Goal: Find specific page/section: Find specific page/section

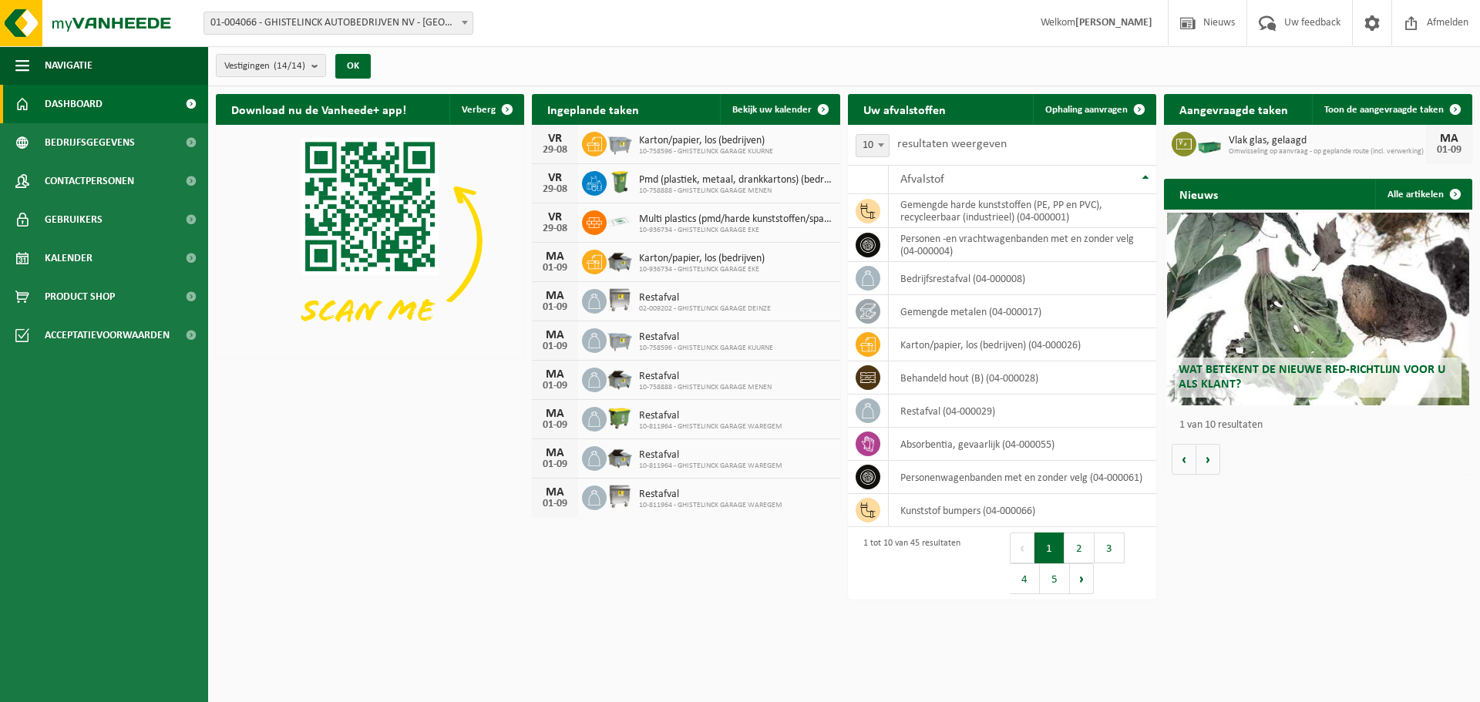
click at [464, 11] on div "Vestiging: 01-004066 - GHISTELINCK AUTOBEDRIJVEN NV - WAREGEM 10-915437 - GHIST…" at bounding box center [740, 23] width 1480 height 47
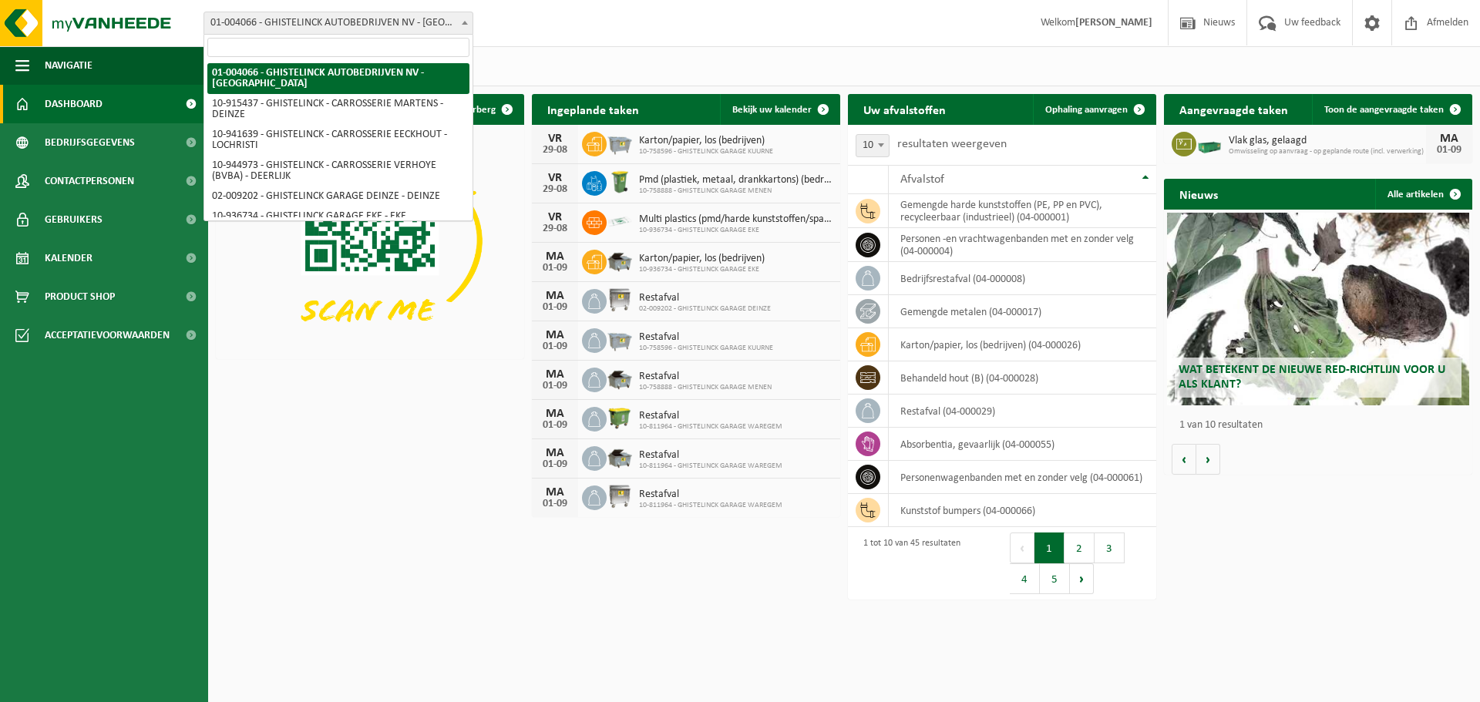
click at [465, 18] on span at bounding box center [464, 22] width 15 height 20
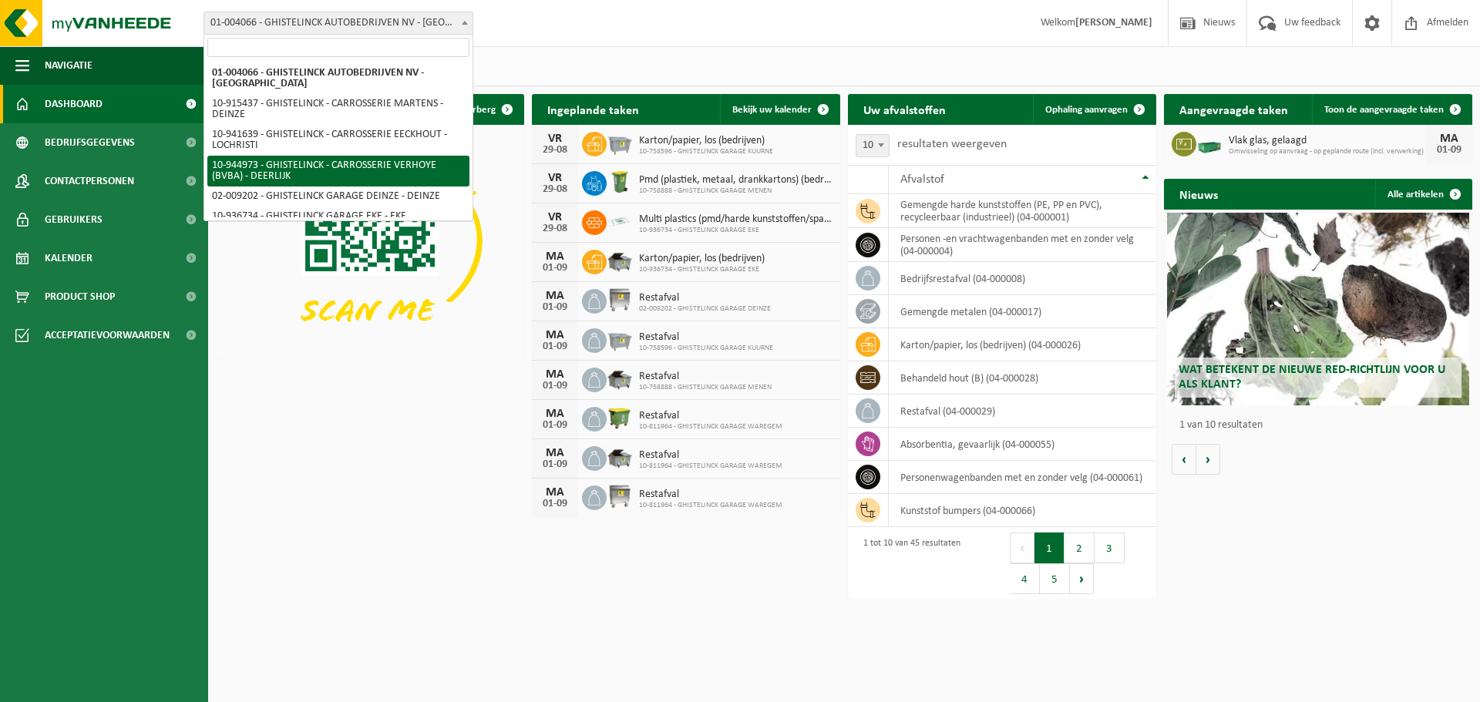
select select "140991"
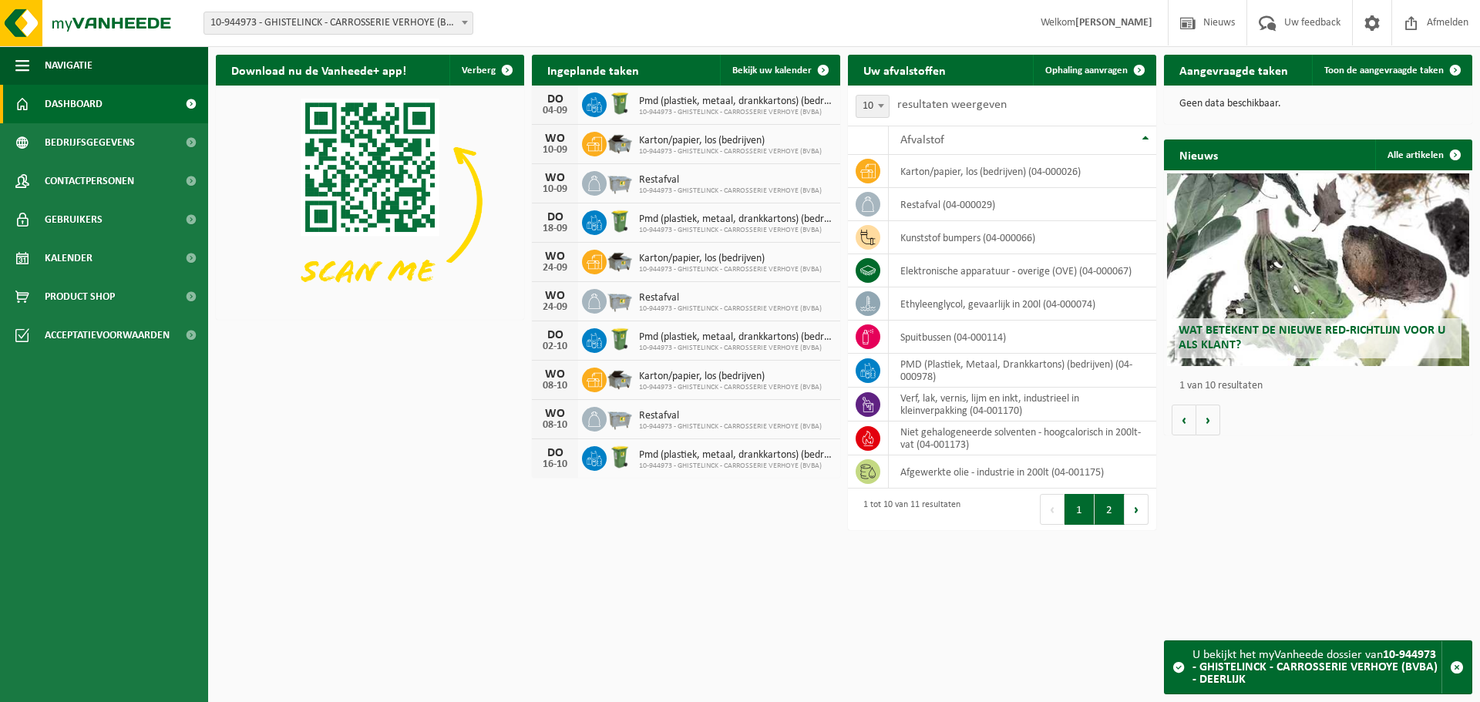
click at [1111, 509] on button "2" at bounding box center [1109, 509] width 30 height 31
